Goal: Information Seeking & Learning: Learn about a topic

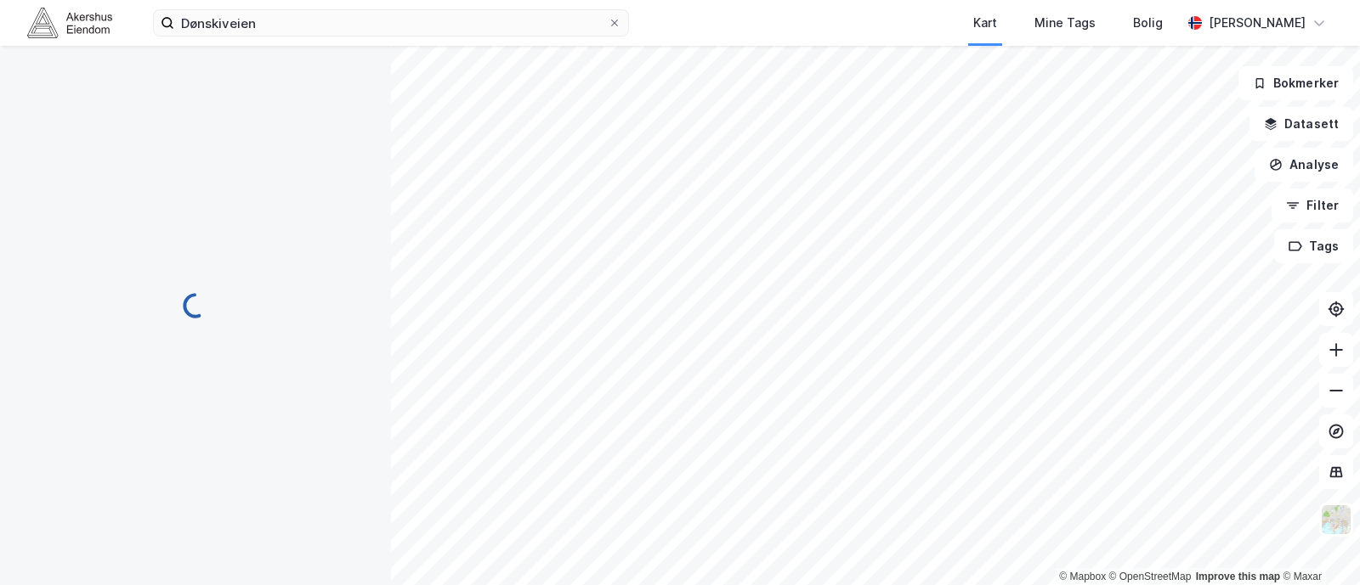
scroll to position [167, 0]
